Goal: Information Seeking & Learning: Learn about a topic

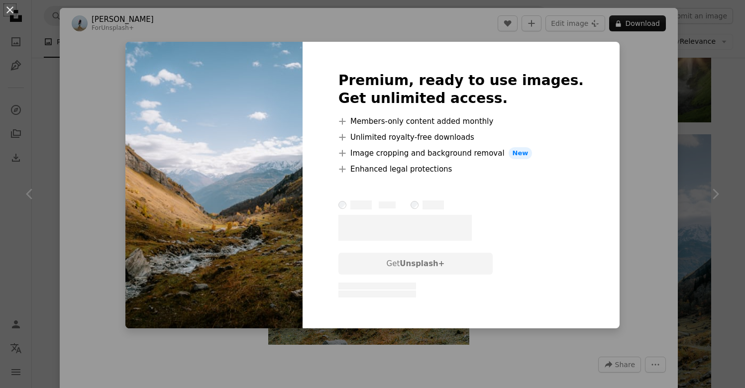
scroll to position [682, 0]
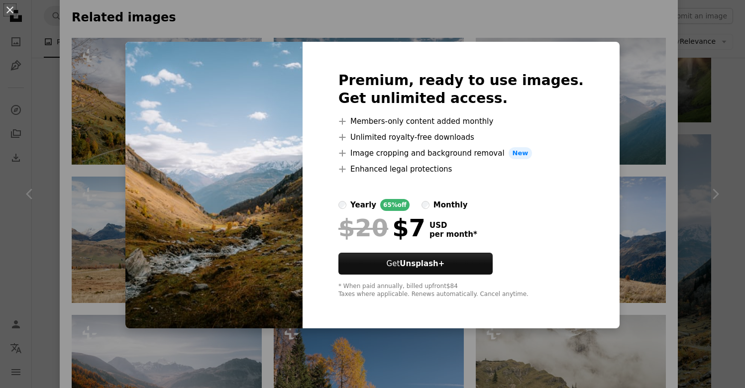
click at [619, 122] on div "An X shape Premium, ready to use images. Get unlimited access. A plus sign Memb…" at bounding box center [372, 194] width 745 height 388
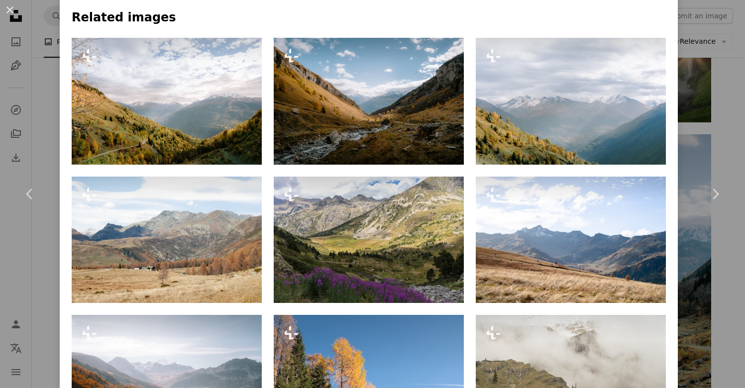
click at [717, 67] on div "An X shape Chevron left Chevron right [PERSON_NAME] For Unsplash+ A heart A plu…" at bounding box center [372, 194] width 745 height 388
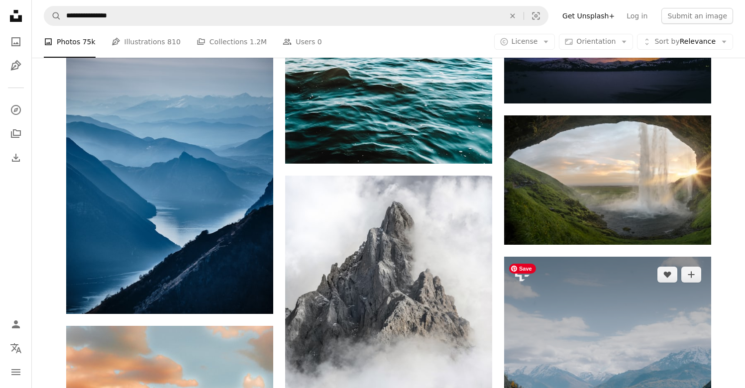
scroll to position [14002, 0]
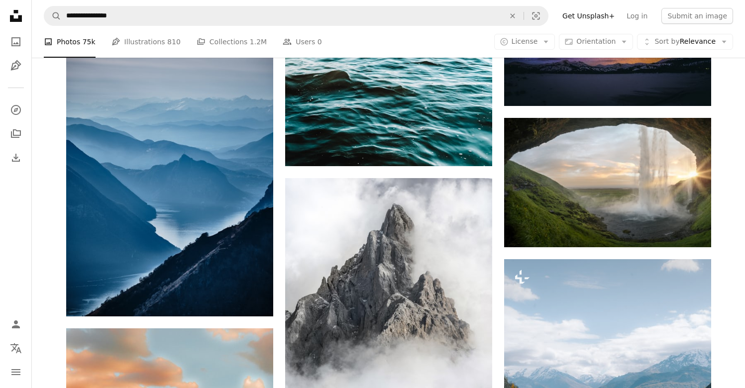
click at [560, 43] on div "A copyright icon © License Arrow down Aspect ratio Orientation Arrow down Unfol…" at bounding box center [613, 42] width 239 height 16
click at [548, 42] on icon "button" at bounding box center [546, 42] width 4 height 2
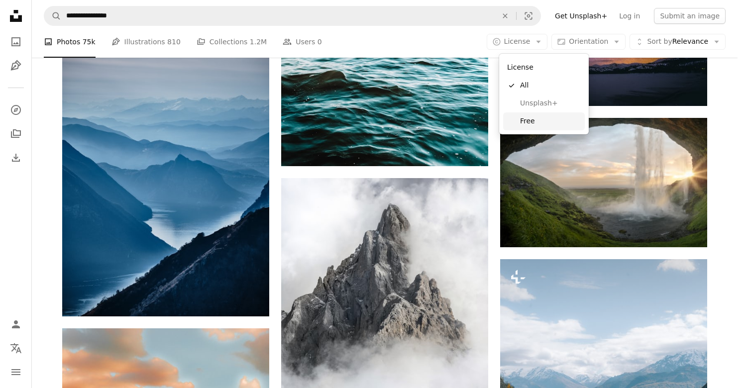
click at [540, 122] on span "Free" at bounding box center [550, 121] width 61 height 10
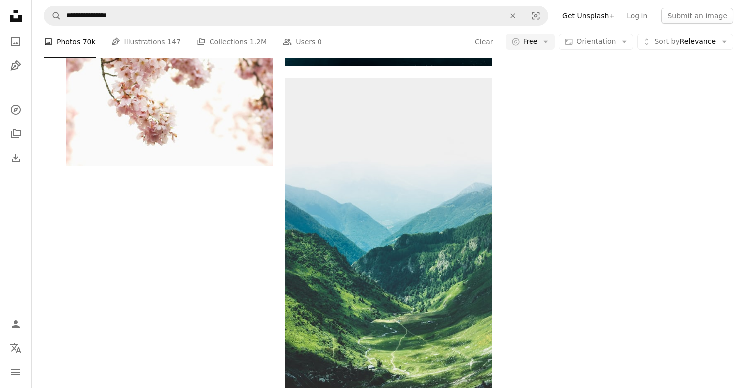
scroll to position [5598, 0]
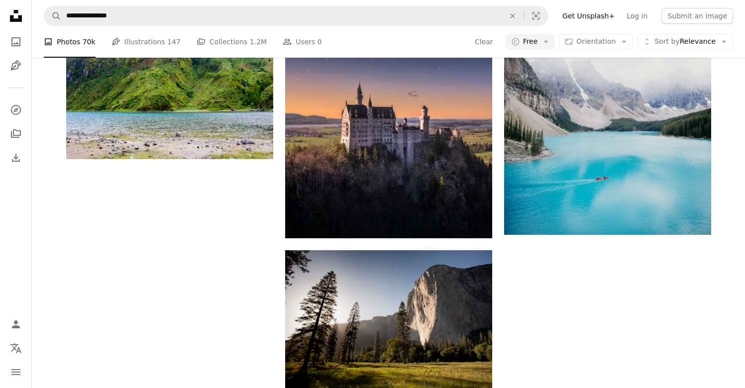
scroll to position [7992, 0]
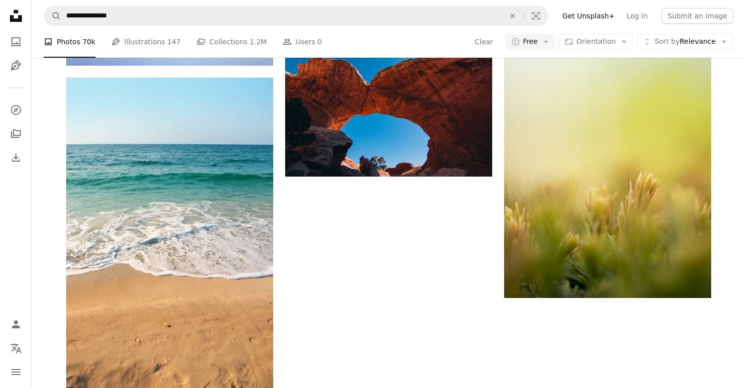
scroll to position [11280, 0]
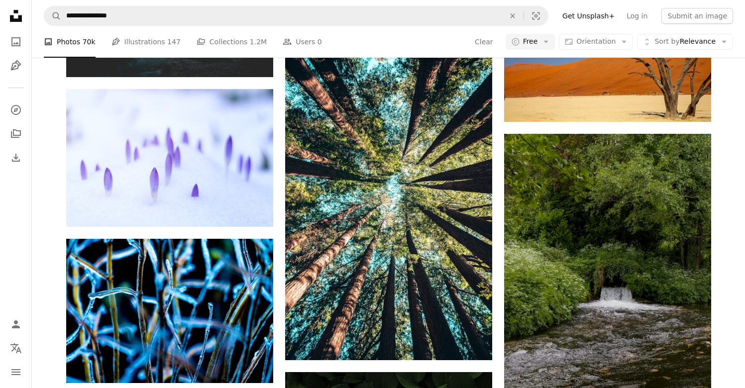
scroll to position [14959, 0]
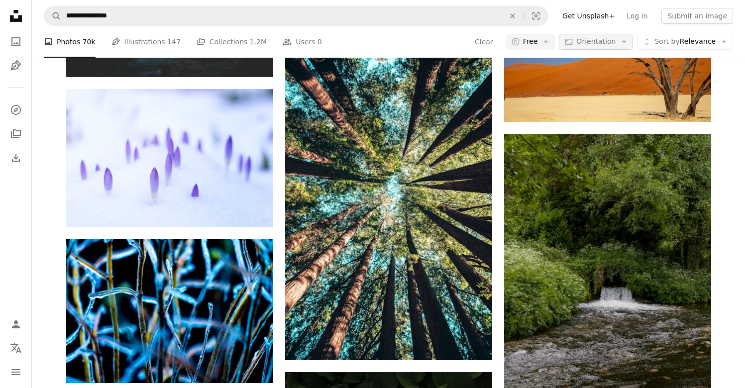
click at [615, 47] on button "Aspect ratio Orientation Arrow down" at bounding box center [596, 42] width 74 height 16
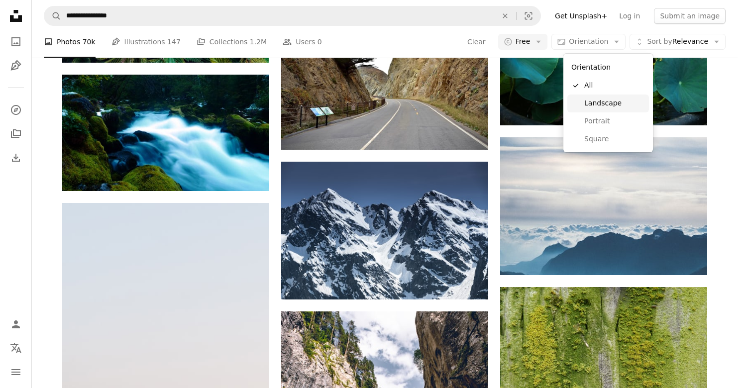
click at [613, 104] on span "Landscape" at bounding box center [614, 104] width 61 height 10
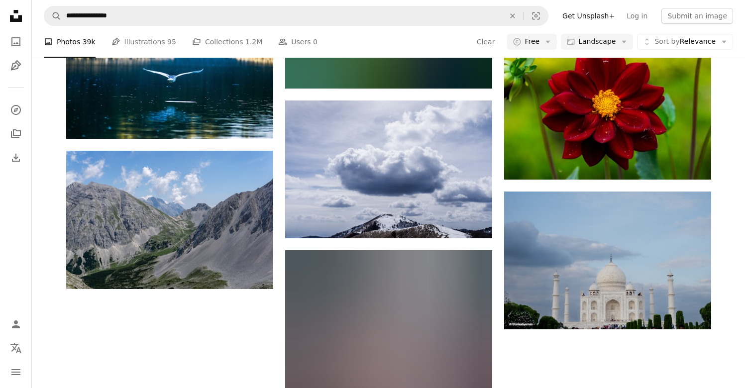
scroll to position [11674, 0]
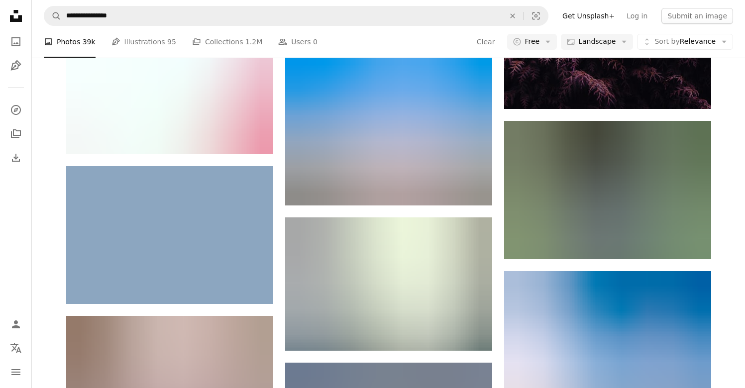
scroll to position [53501, 0]
